Goal: Task Accomplishment & Management: Manage account settings

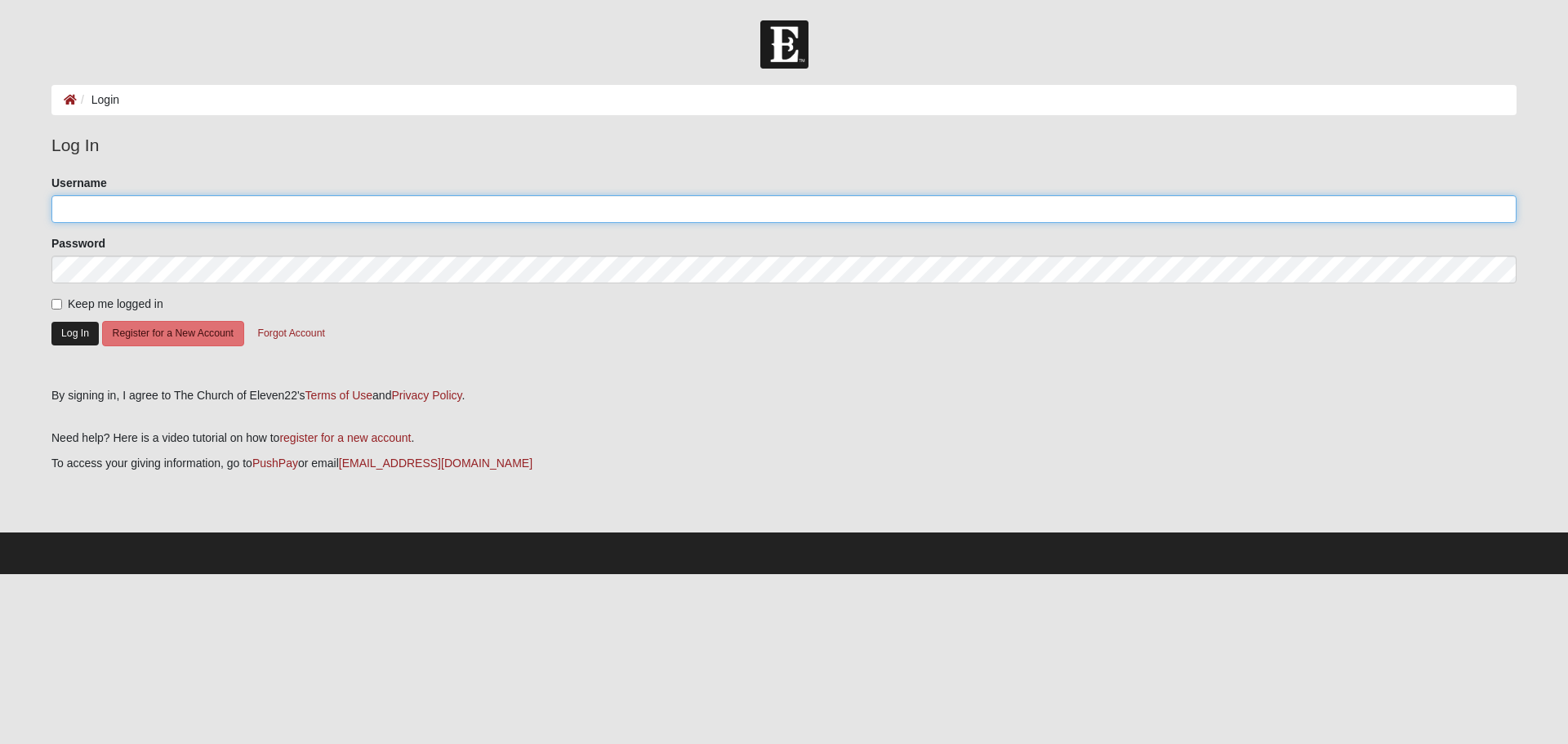
type input "rodgiess"
click at [67, 328] on button "Log In" at bounding box center [75, 333] width 47 height 24
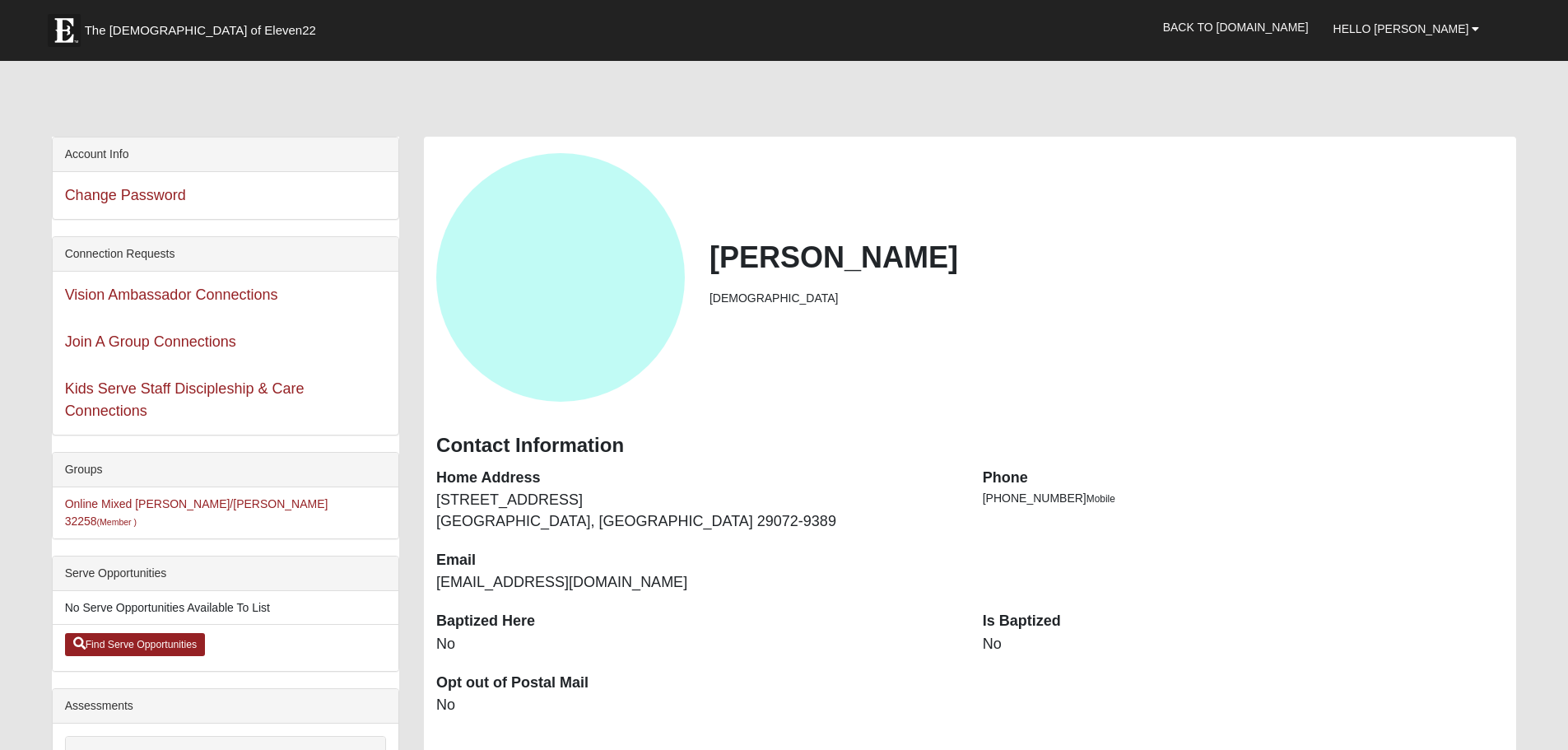
click at [60, 308] on div "Vision Ambassador Connections" at bounding box center [225, 295] width 346 height 47
click at [1303, 30] on link "Back to [DOMAIN_NAME]" at bounding box center [1235, 27] width 170 height 41
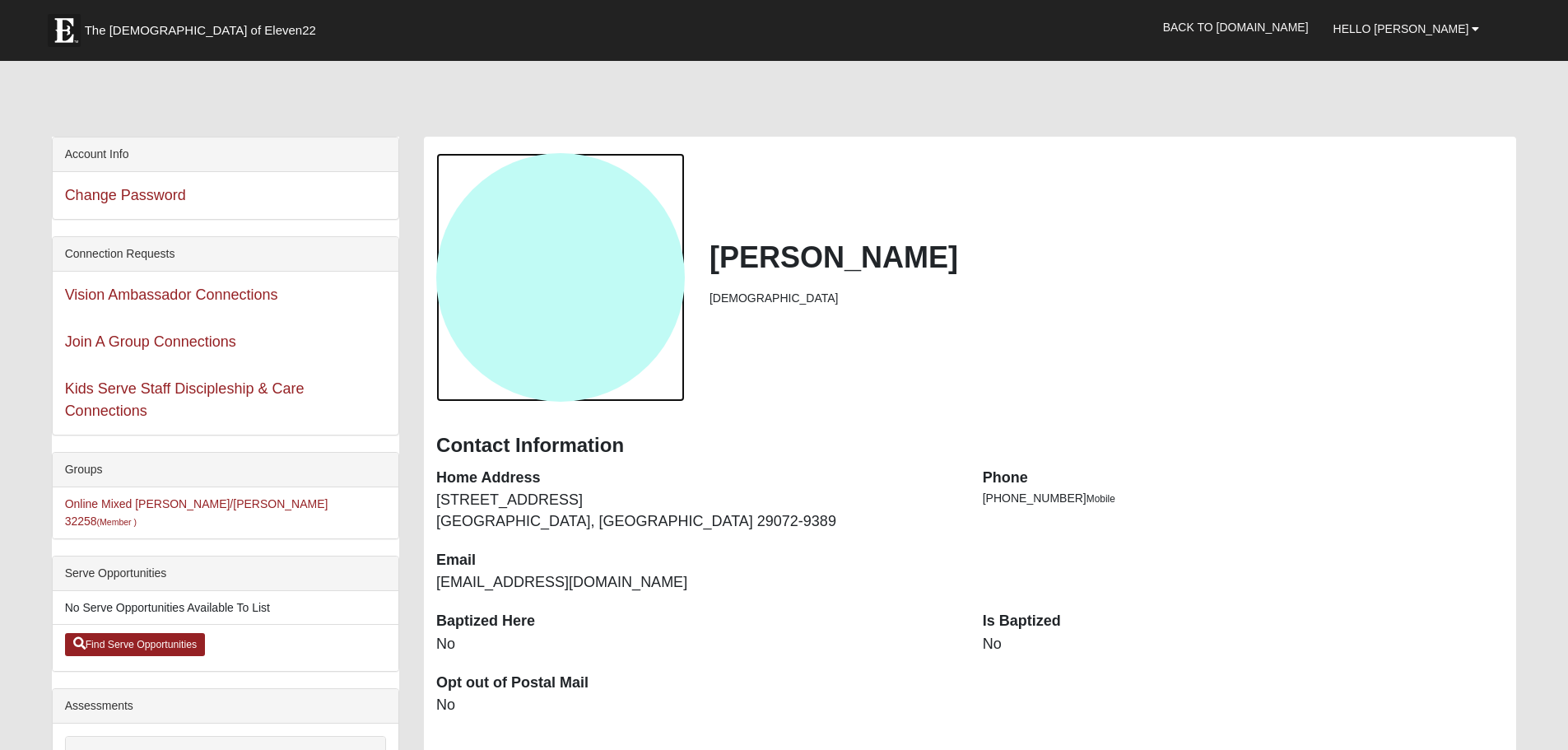
click at [644, 286] on div "View Fullsize Photo" at bounding box center [561, 278] width 249 height 249
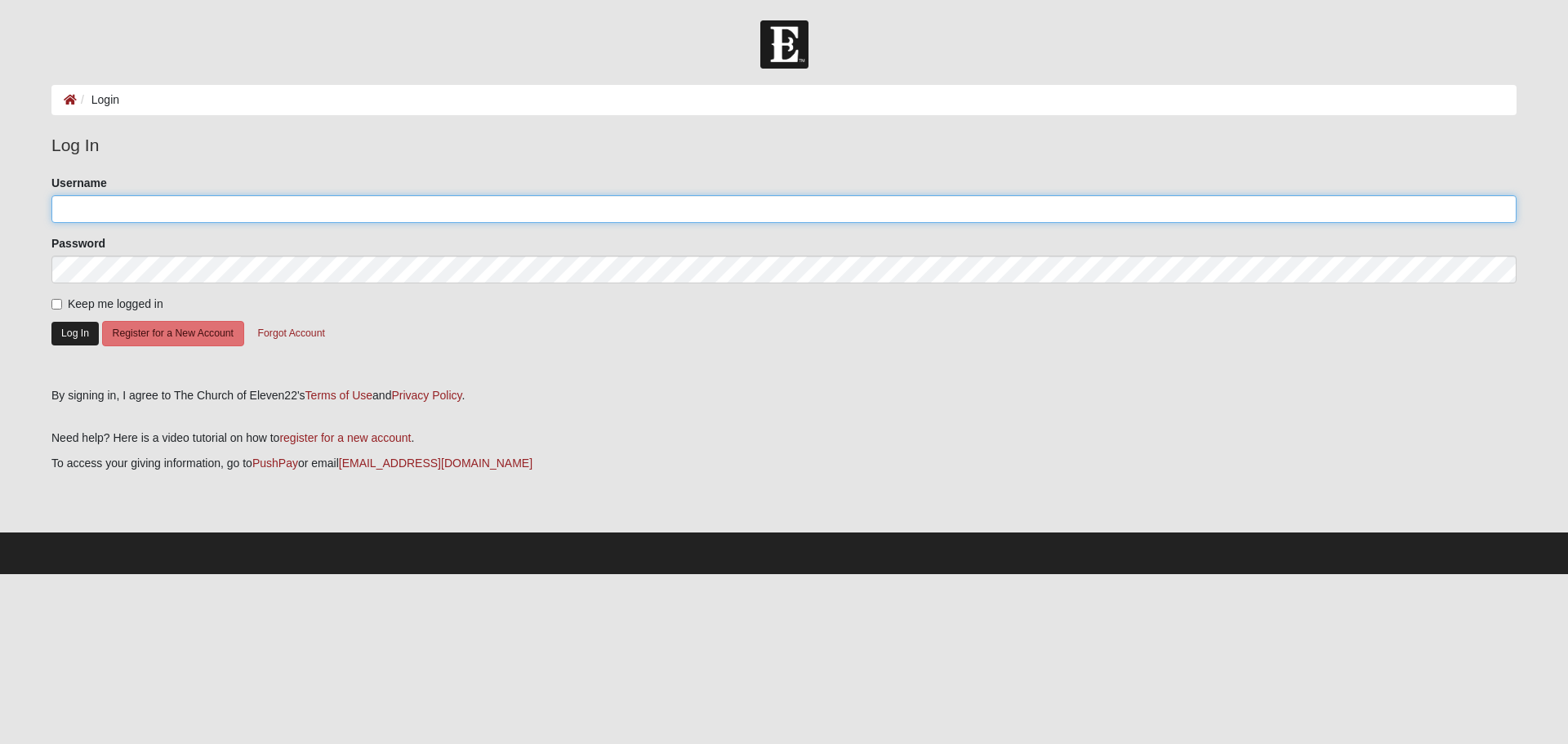
type input "rodgiess"
click at [80, 333] on button "Log In" at bounding box center [75, 333] width 47 height 24
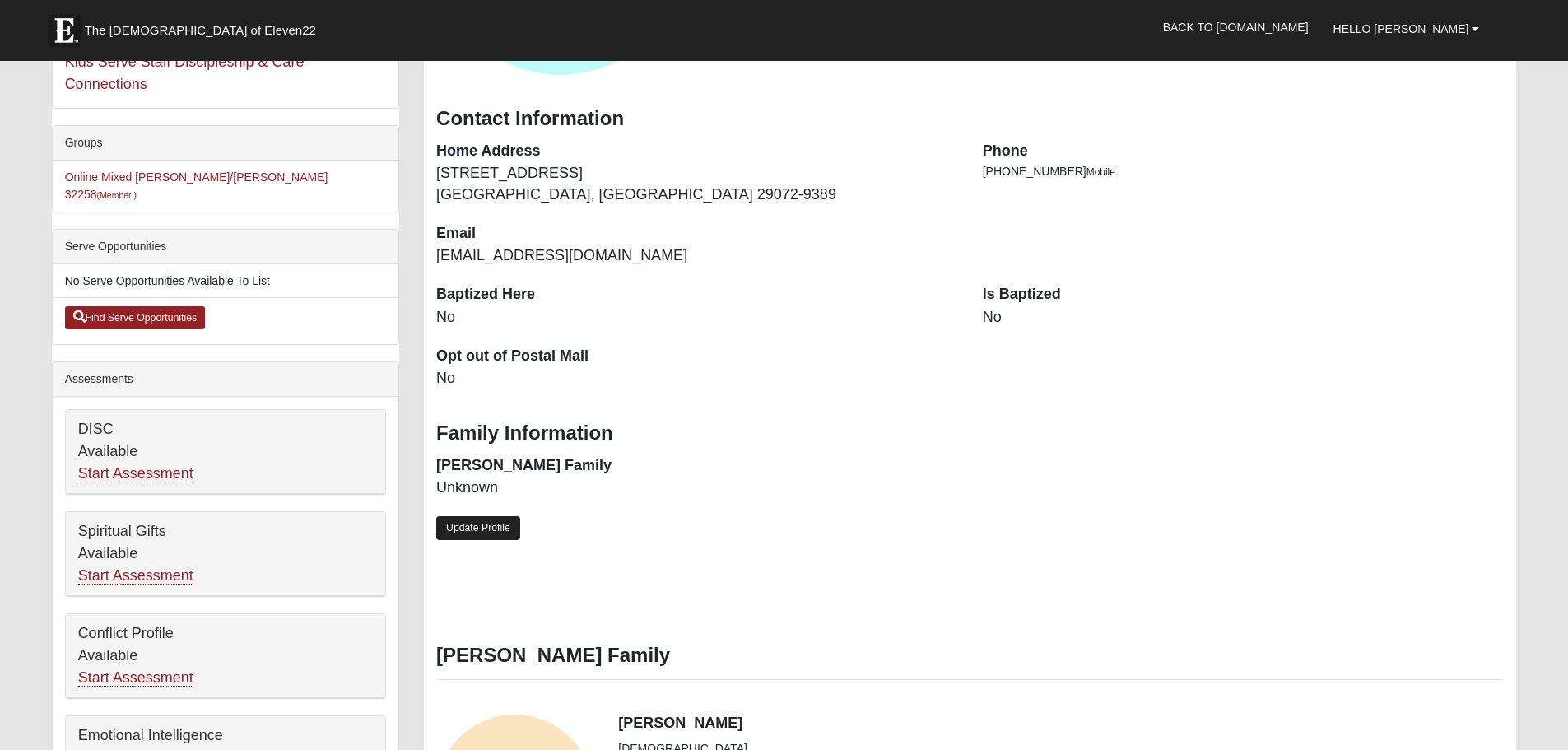
scroll to position [328, 0]
click at [490, 524] on link "Update Profile" at bounding box center [478, 527] width 84 height 24
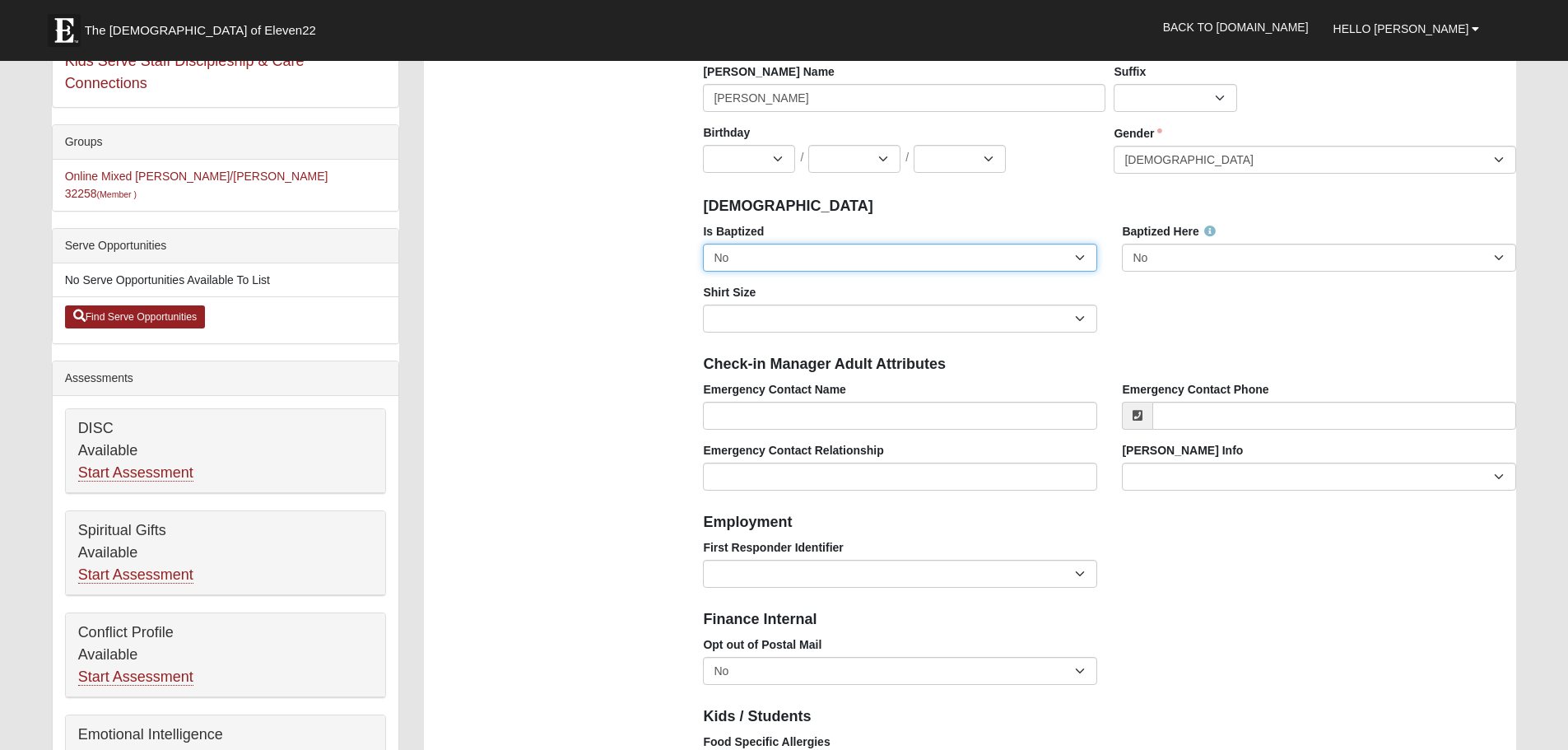
click at [1078, 260] on select "No Yes" at bounding box center [900, 257] width 394 height 28
select select "True"
click at [703, 243] on select "No Yes" at bounding box center [900, 257] width 394 height 28
click at [1182, 304] on div "Is Baptized No Yes Baptized Here No Yes Shirt Size Adult Small Adult Medium Adu…" at bounding box center [1110, 284] width 838 height 122
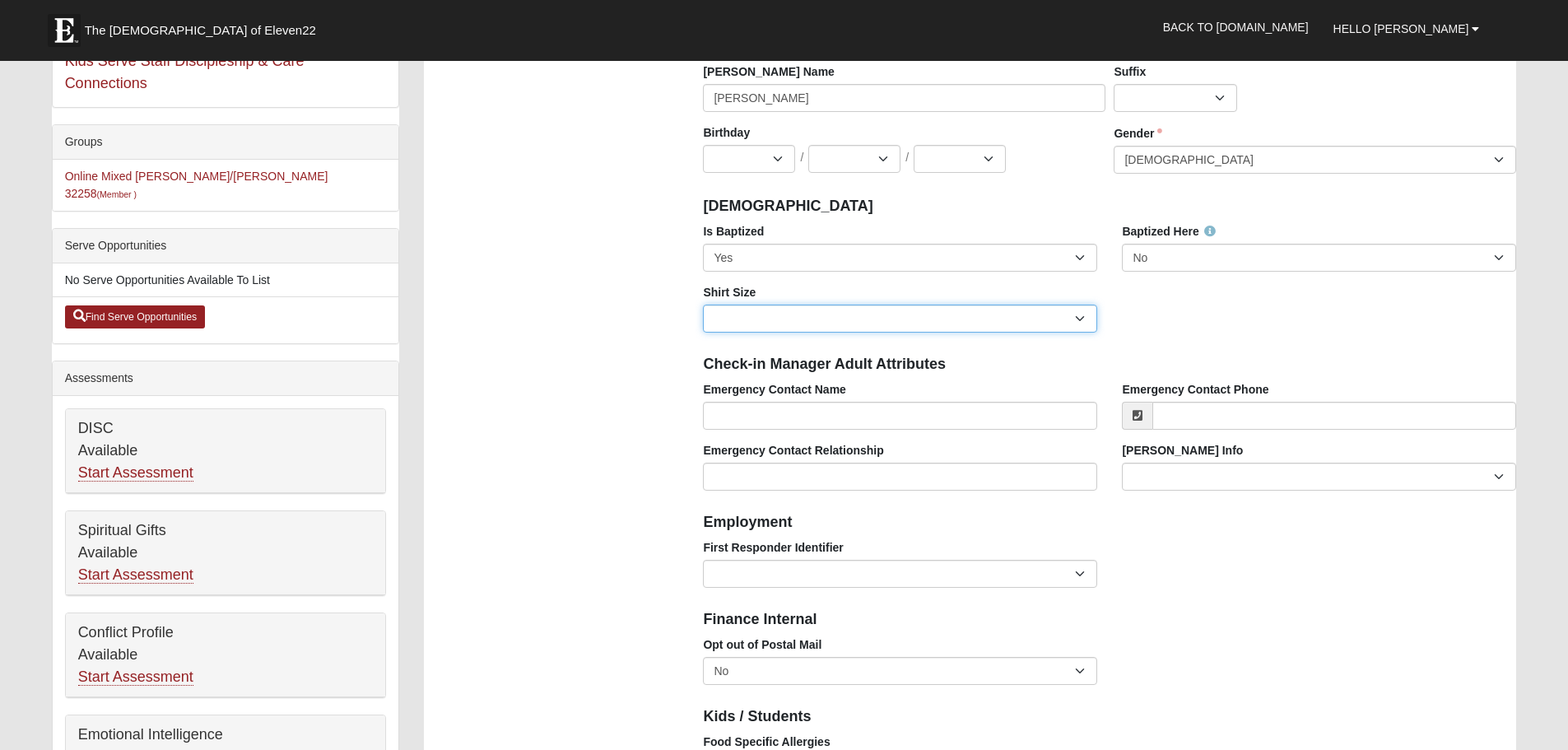
click at [1080, 317] on select "Adult Small Adult Medium Adult Large Adult XL Adult XXL Adult 3XL Adult 4XL You…" at bounding box center [900, 317] width 394 height 28
select select "Adult Medium"
click at [703, 304] on select "Adult Small Adult Medium Adult Large Adult XL Adult XXL Adult 3XL Adult 4XL You…" at bounding box center [900, 317] width 394 height 28
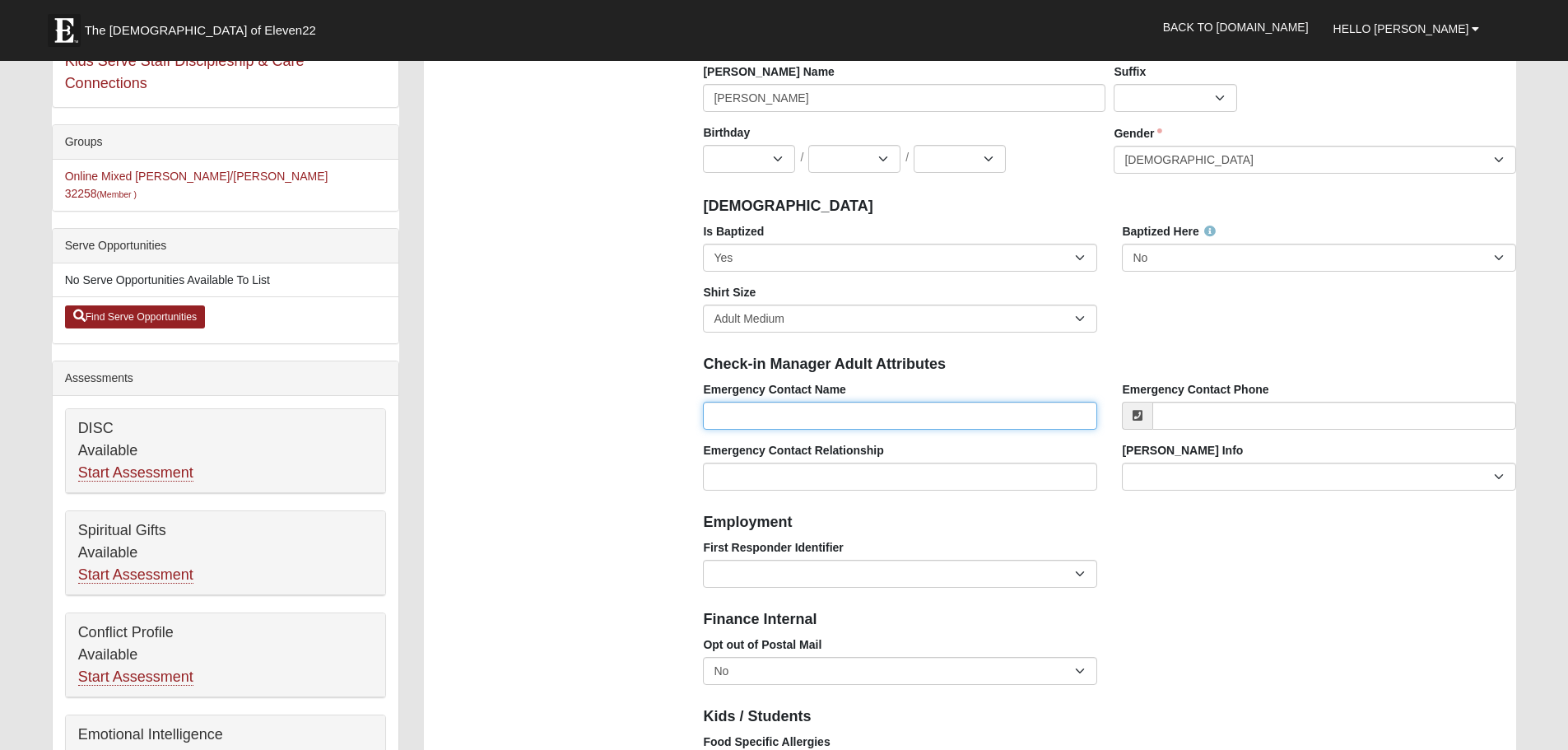
click at [915, 417] on input "Emergency Contact Name" at bounding box center [900, 415] width 394 height 28
type input "Margueritte Elizabeth Timms"
type input "(803) 580-1888"
click at [771, 418] on input "Margueritte Elizabeth Timms" at bounding box center [900, 415] width 394 height 28
type input "Elizabeth Timms"
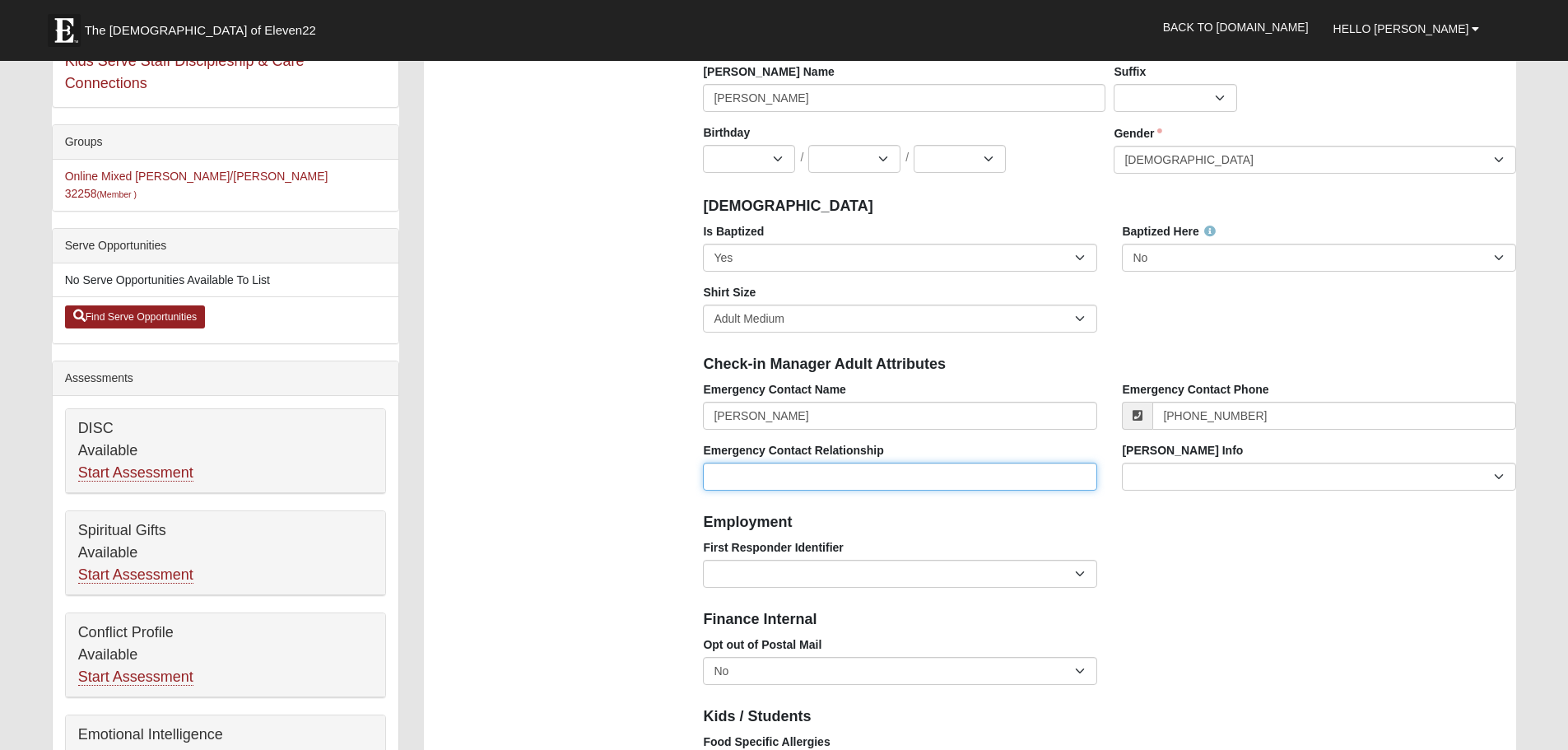
click at [824, 473] on input "Emergency Contact Relationship" at bounding box center [900, 476] width 394 height 28
type input "Wife"
click at [1173, 554] on div "First Responder Identifier EMT | Paramedic | Medical Firefighter | Fire Departm…" at bounding box center [1110, 569] width 838 height 61
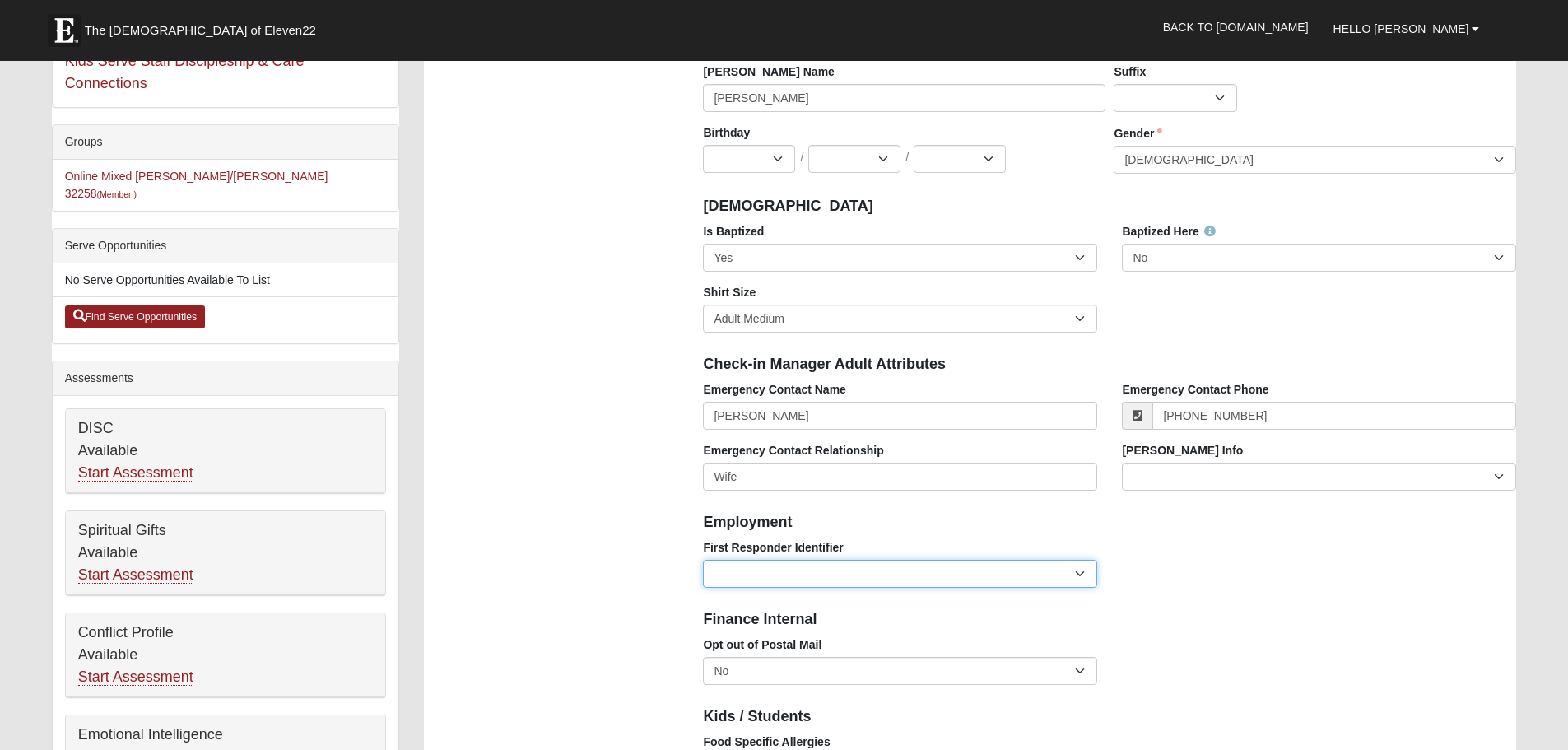
click at [1072, 573] on select "EMT | Paramedic | Medical Firefighter | Fire Department Police Officer | Sherif…" at bounding box center [900, 573] width 394 height 28
click at [1144, 561] on div "First Responder Identifier EMT | Paramedic | Medical Firefighter | Fire Departm…" at bounding box center [1110, 569] width 838 height 61
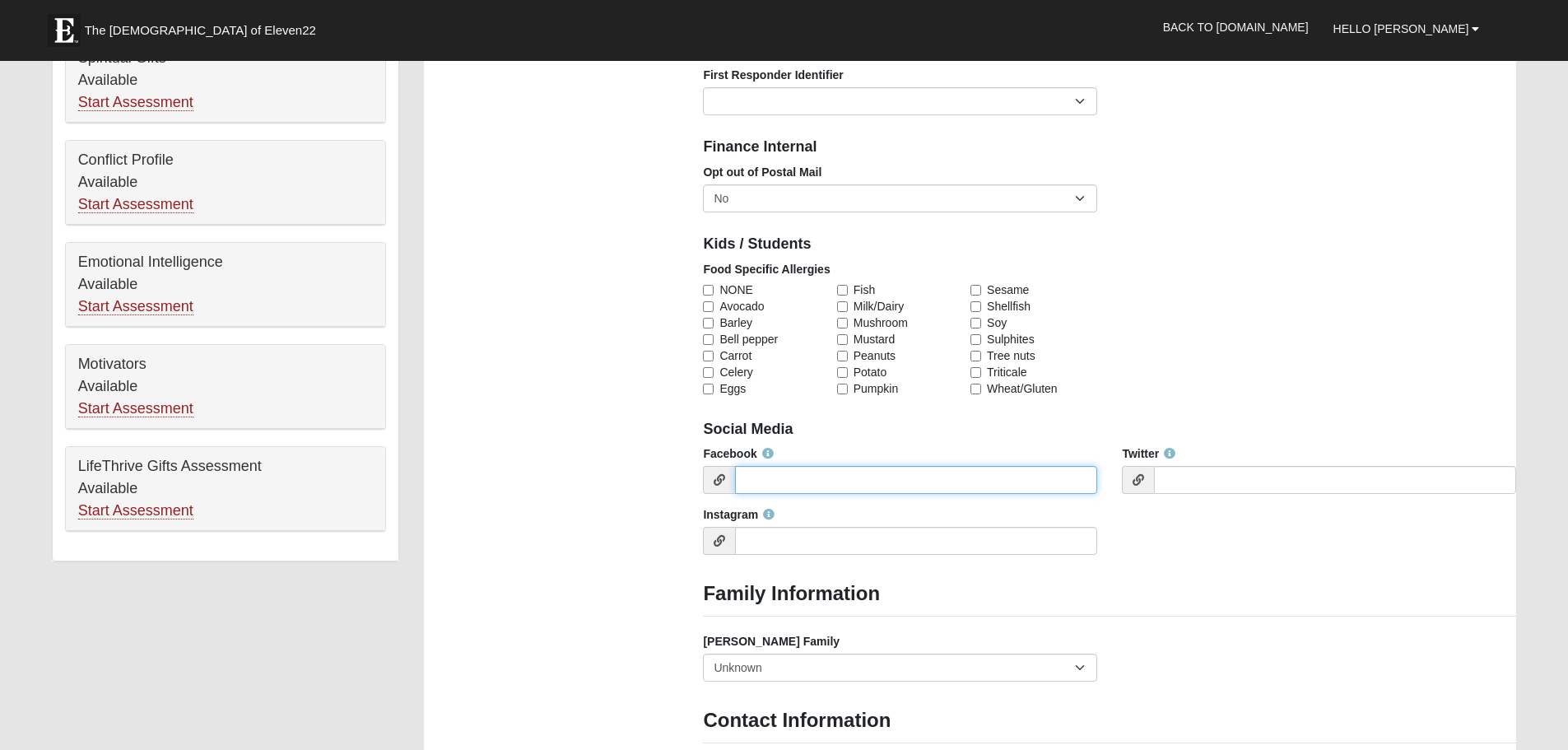
click at [1042, 481] on input "Facebook" at bounding box center [915, 479] width 362 height 28
click at [1138, 337] on div "Food Specific Allergies NONE Avocado Barley Bell pepper Carrot Celery Eggs Fish…" at bounding box center [1110, 335] width 838 height 148
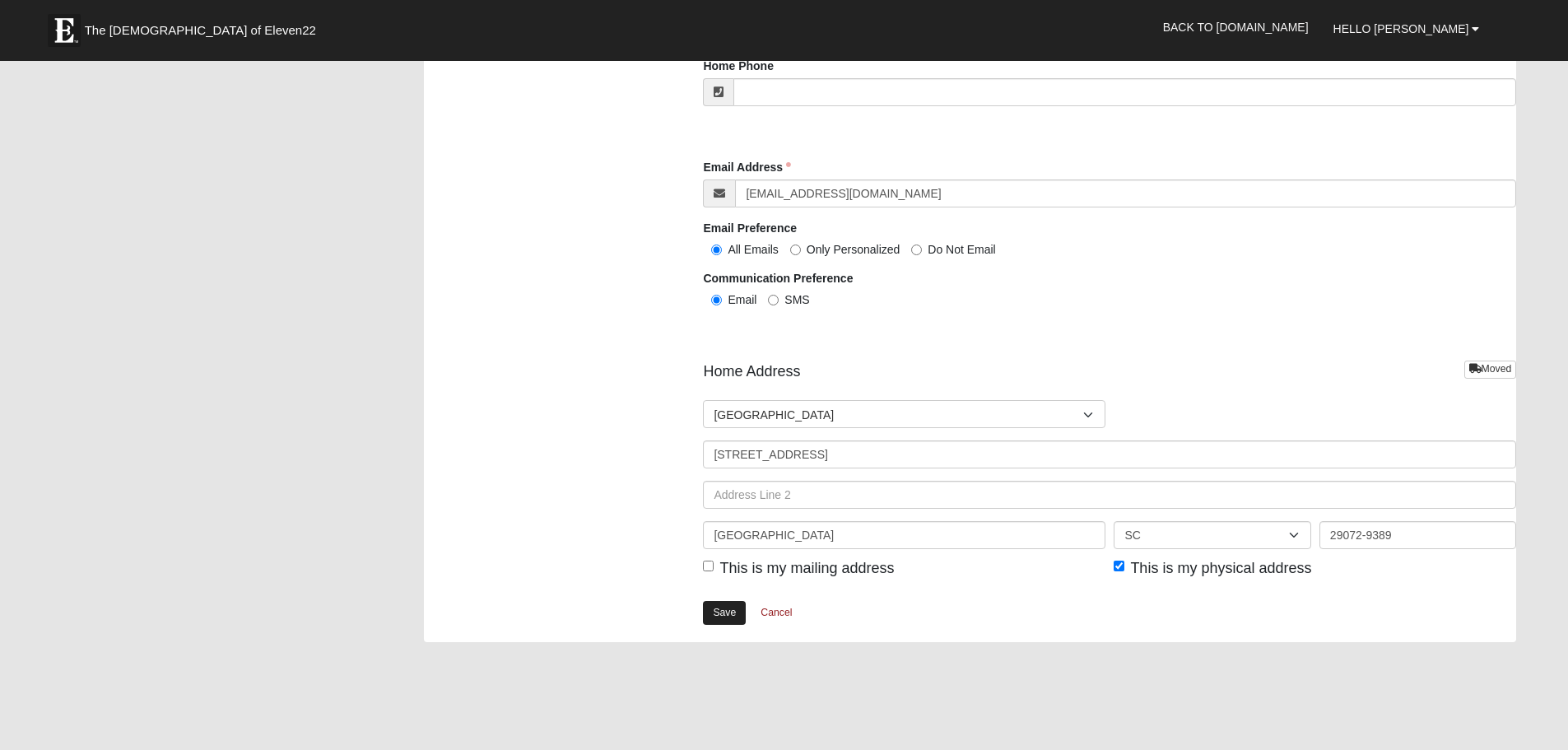
scroll to position [1705, 0]
click at [736, 610] on link "Save" at bounding box center [724, 610] width 43 height 24
